Goal: Task Accomplishment & Management: Manage account settings

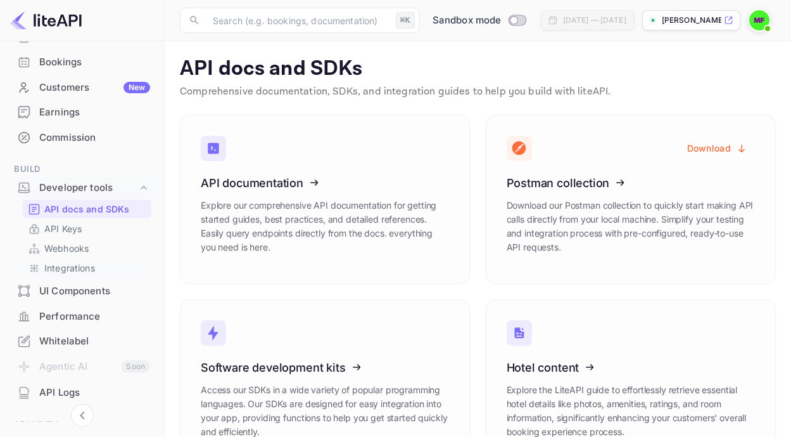
scroll to position [22, 0]
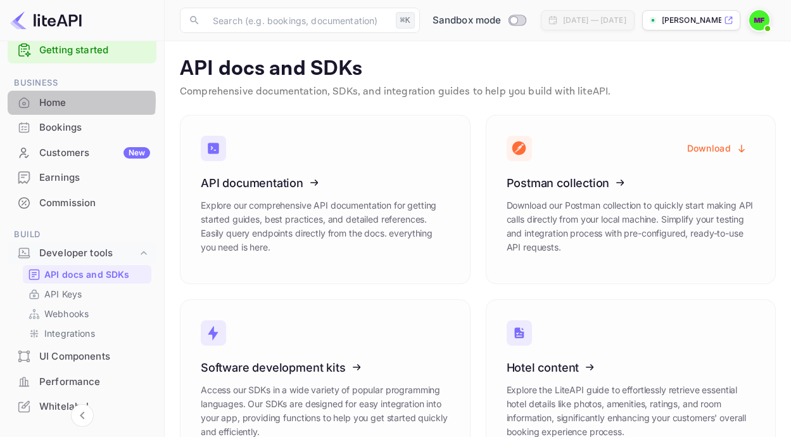
click at [61, 101] on div "Home" at bounding box center [94, 103] width 111 height 15
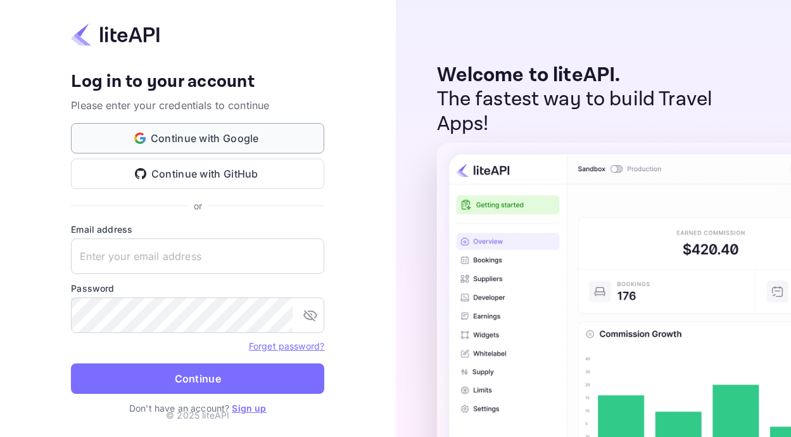
click at [183, 144] on button "Continue with Google" at bounding box center [197, 138] width 253 height 30
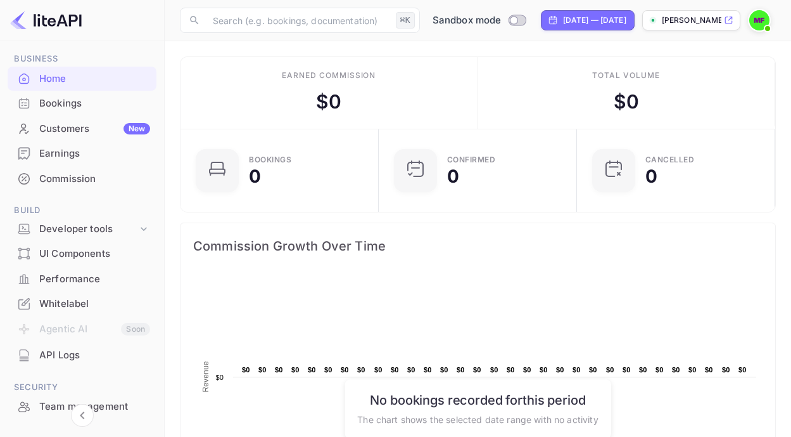
scroll to position [52, 0]
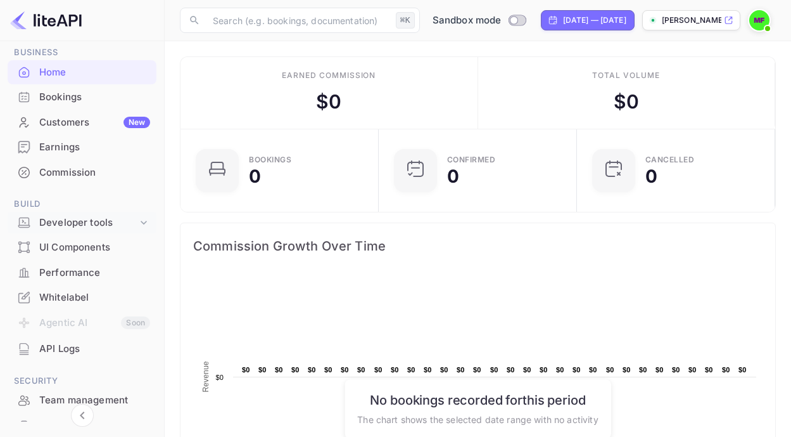
click at [110, 221] on div "Developer tools" at bounding box center [88, 222] width 98 height 15
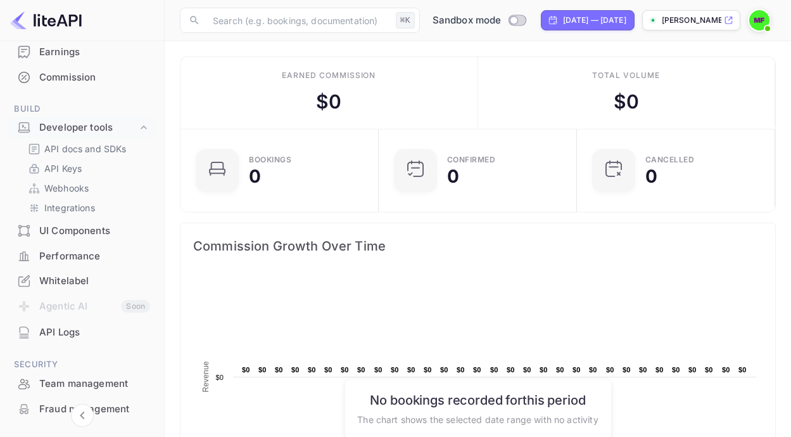
scroll to position [138, 0]
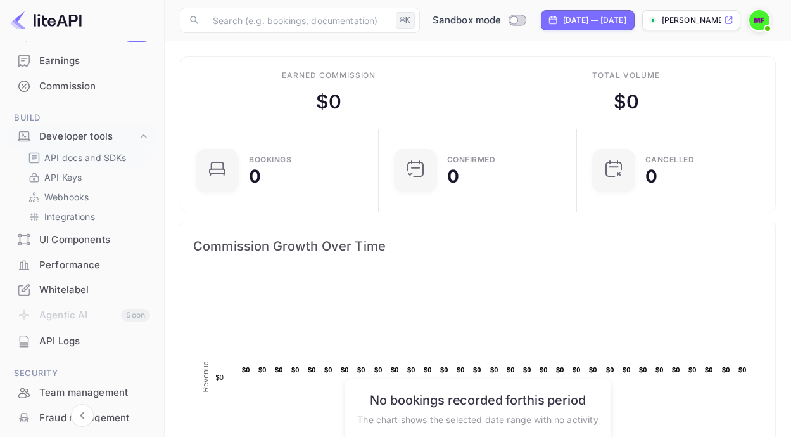
click at [66, 163] on p "API docs and SDKs" at bounding box center [85, 157] width 82 height 13
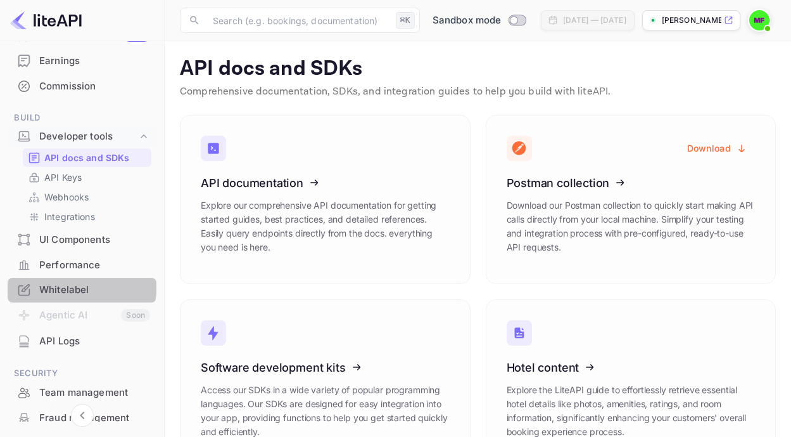
click at [65, 283] on div "Whitelabel" at bounding box center [94, 290] width 111 height 15
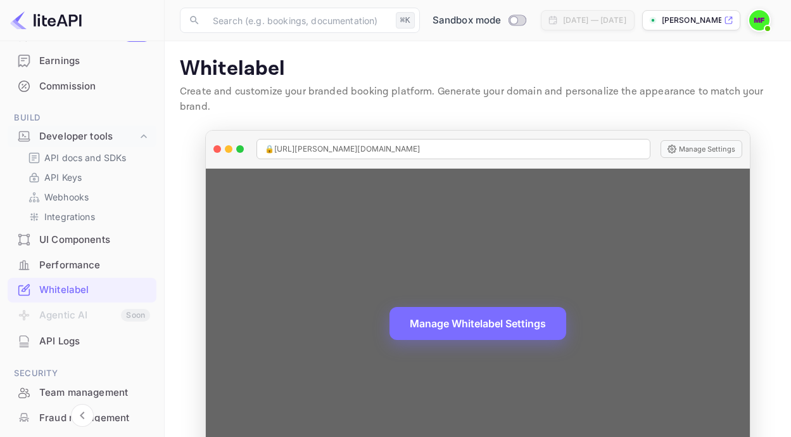
click at [430, 148] on div "🔒 https://monte-flagg-3avry.nuitee.link" at bounding box center [454, 149] width 395 height 20
copy span "🔒 https://monte-flagg-3avry.nuitee.link"
click at [715, 151] on button "Manage Settings" at bounding box center [702, 149] width 82 height 18
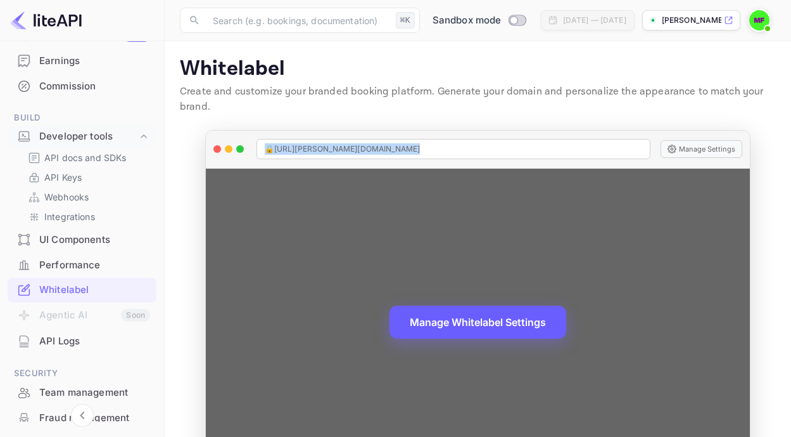
scroll to position [58, 0]
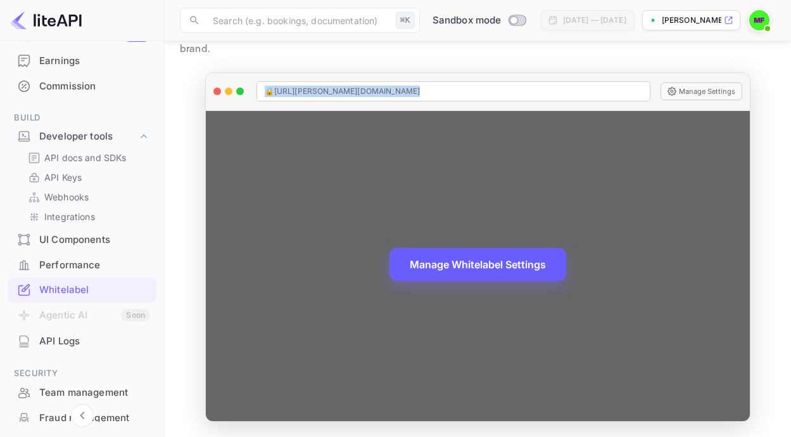
click at [474, 262] on button "Manage Whitelabel Settings" at bounding box center [478, 264] width 177 height 33
